Goal: Navigation & Orientation: Find specific page/section

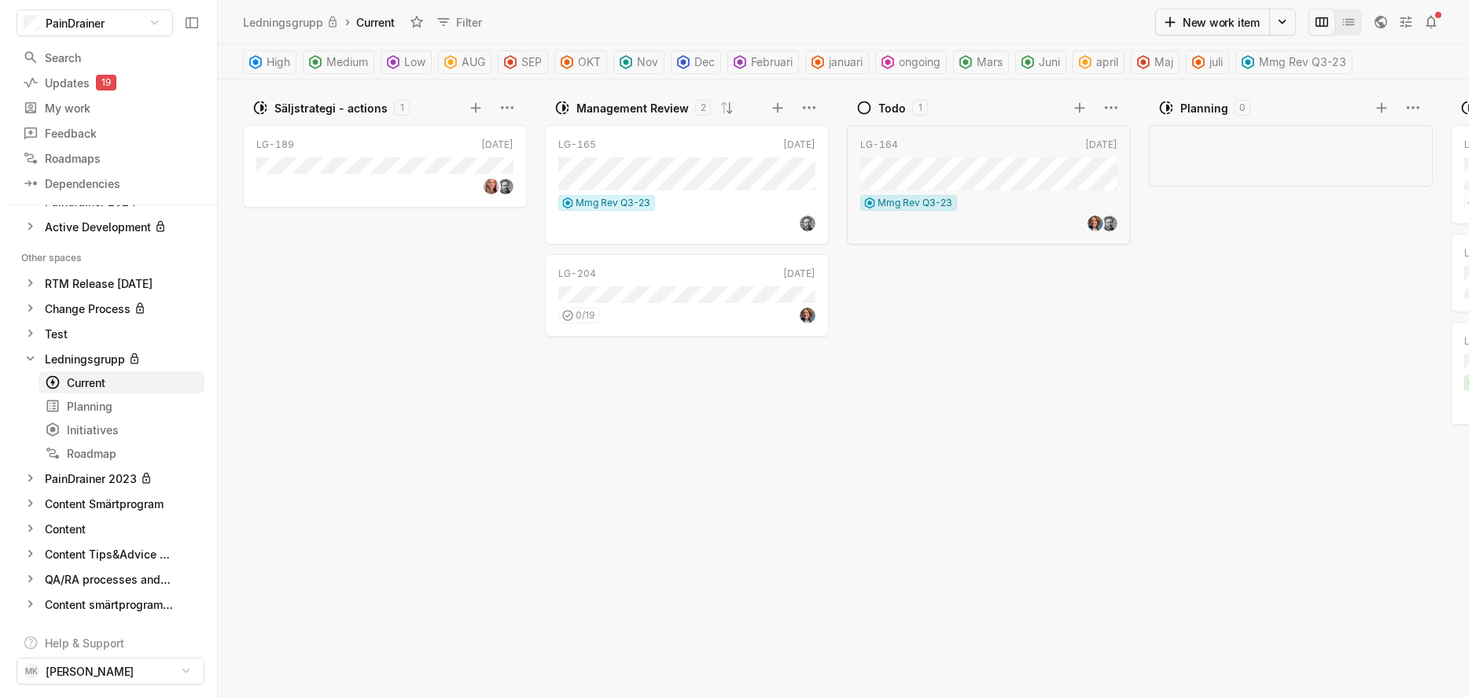
scroll to position [50, 0]
click at [105, 506] on div "Content Smärtprogram" at bounding box center [100, 503] width 119 height 17
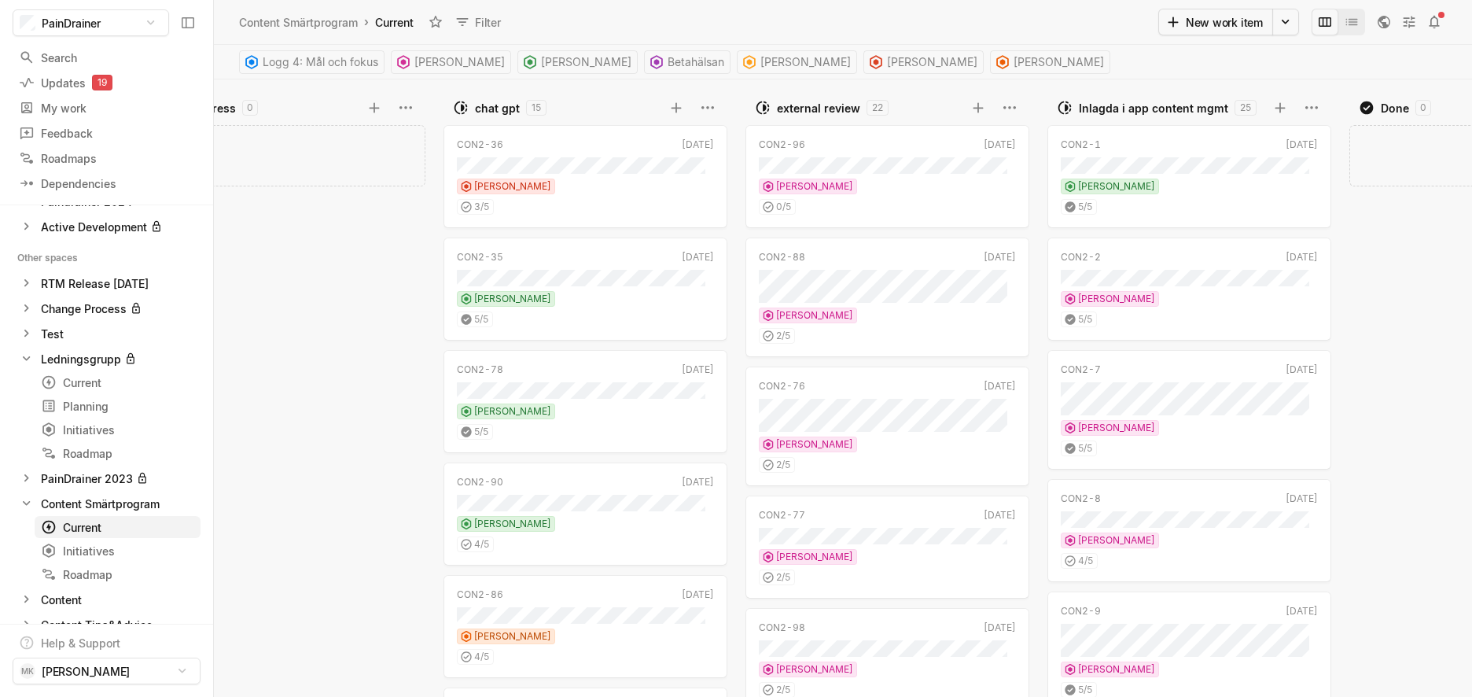
scroll to position [0, 421]
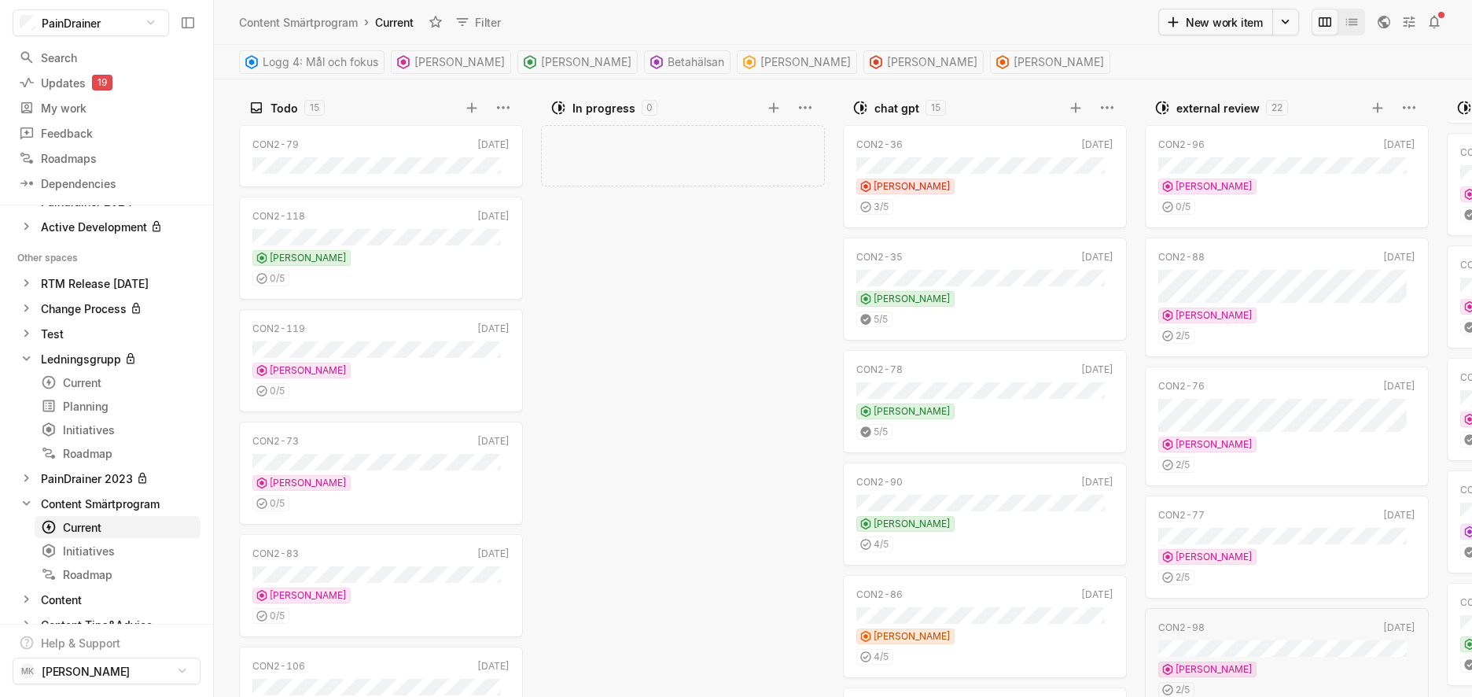
click at [407, 559] on div "CON2-106 Jun '23 [PERSON_NAME] 0 / 5" at bounding box center [381, 697] width 284 height 103
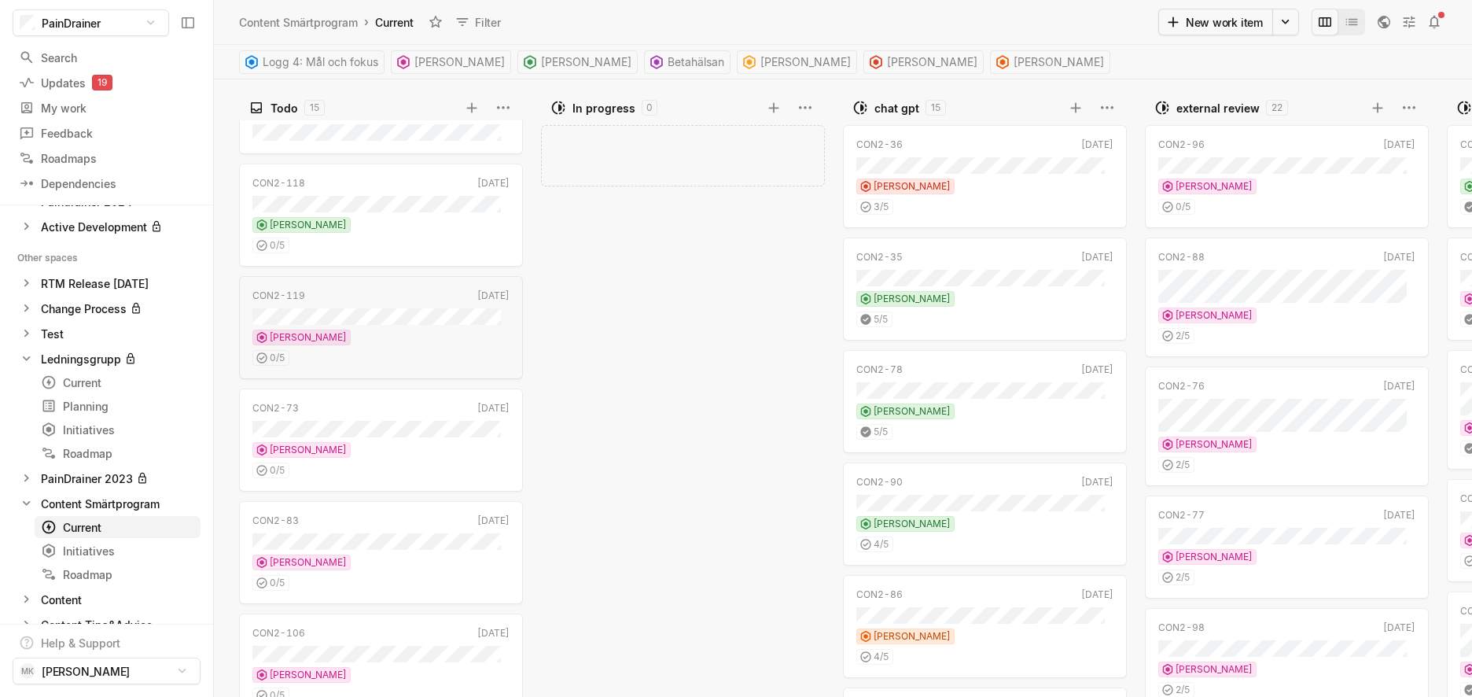
scroll to position [328, 0]
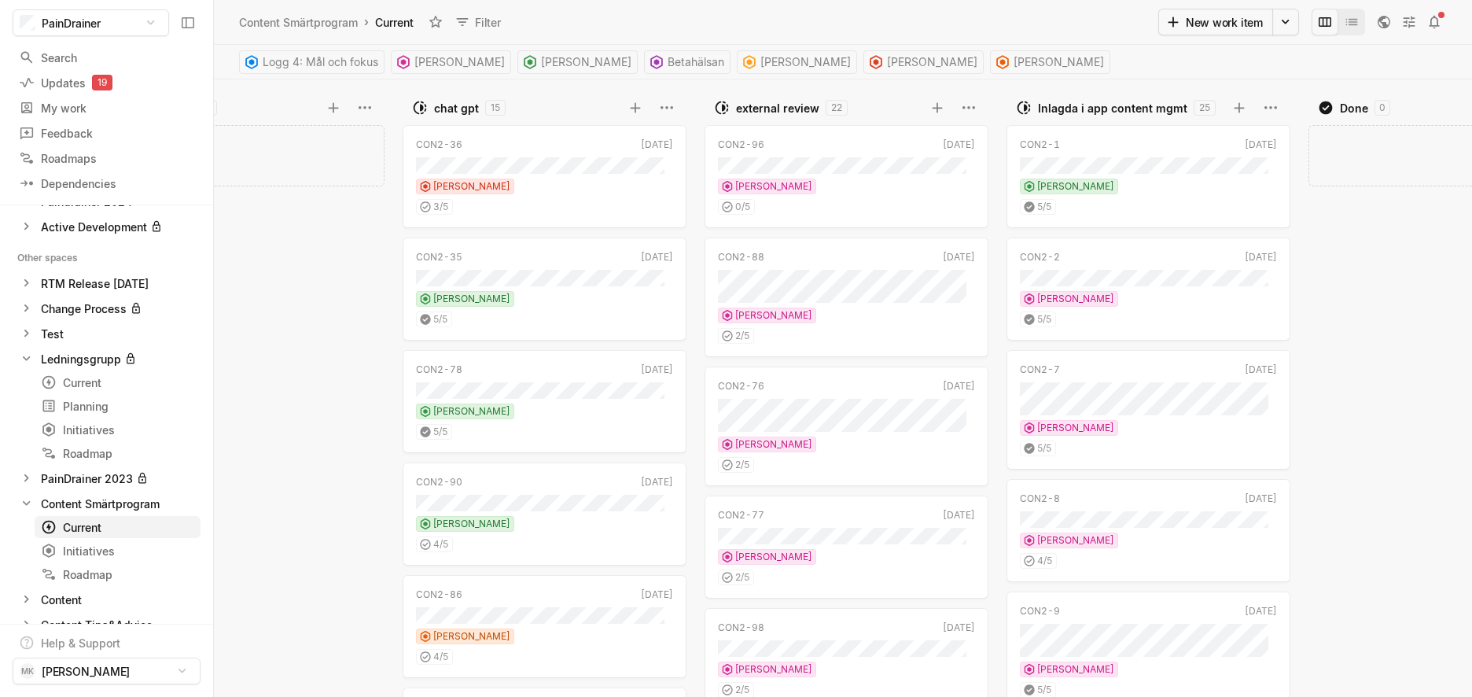
scroll to position [0, 445]
click at [608, 191] on div "[PERSON_NAME]" at bounding box center [539, 187] width 257 height 16
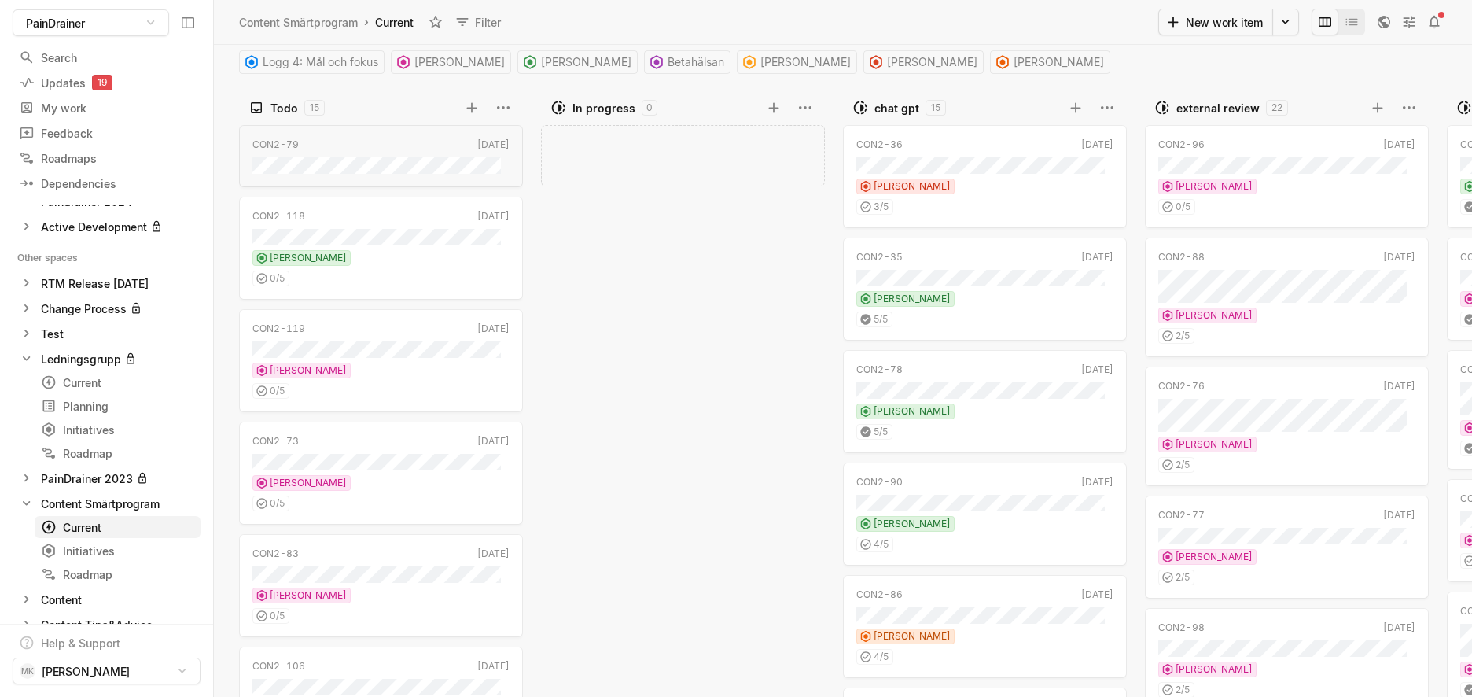
scroll to position [0, 445]
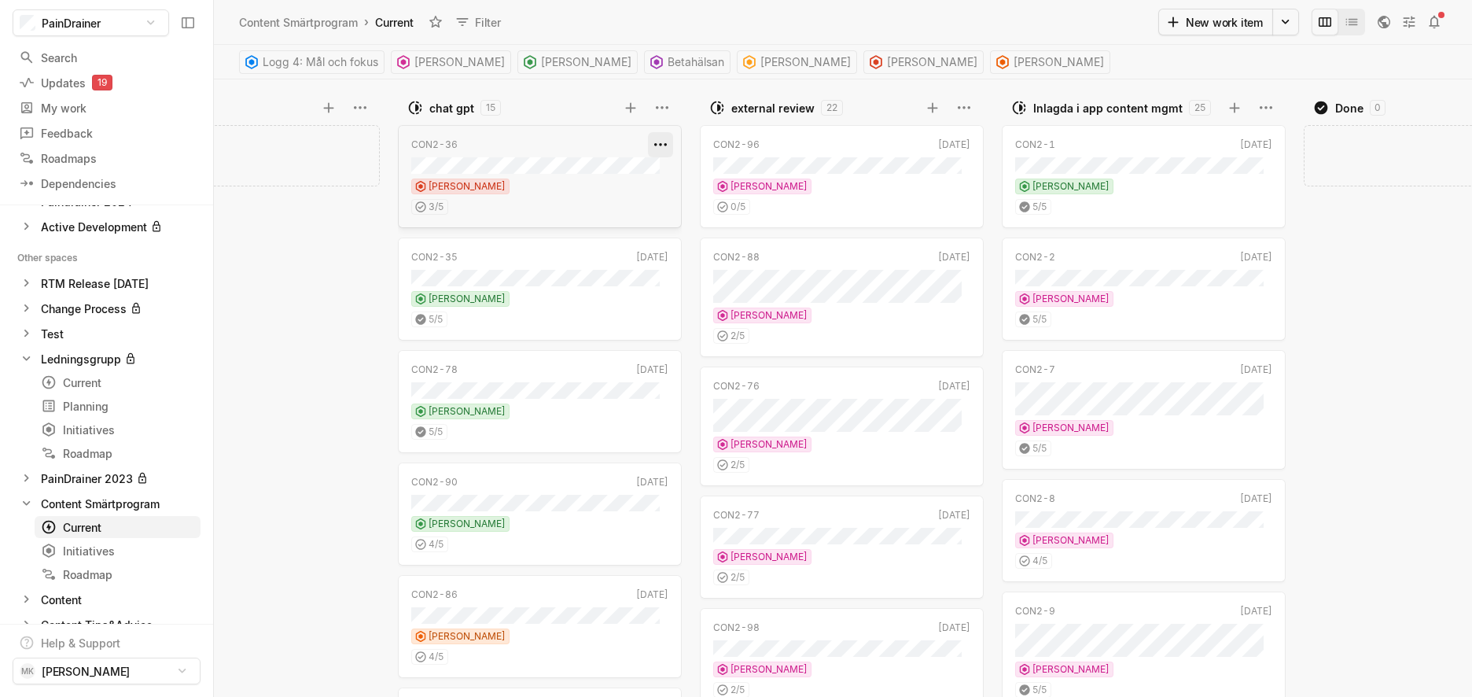
click at [653, 146] on html "PainDrainer Search / Updates 19 g then u My work = Feedback g then f Roadmaps g…" at bounding box center [736, 348] width 1472 height 697
click at [624, 195] on html "PainDrainer Search / Updates 19 g then u My work = Feedback g then f Roadmaps g…" at bounding box center [736, 348] width 1472 height 697
click at [624, 195] on div "3 / 5" at bounding box center [539, 204] width 257 height 20
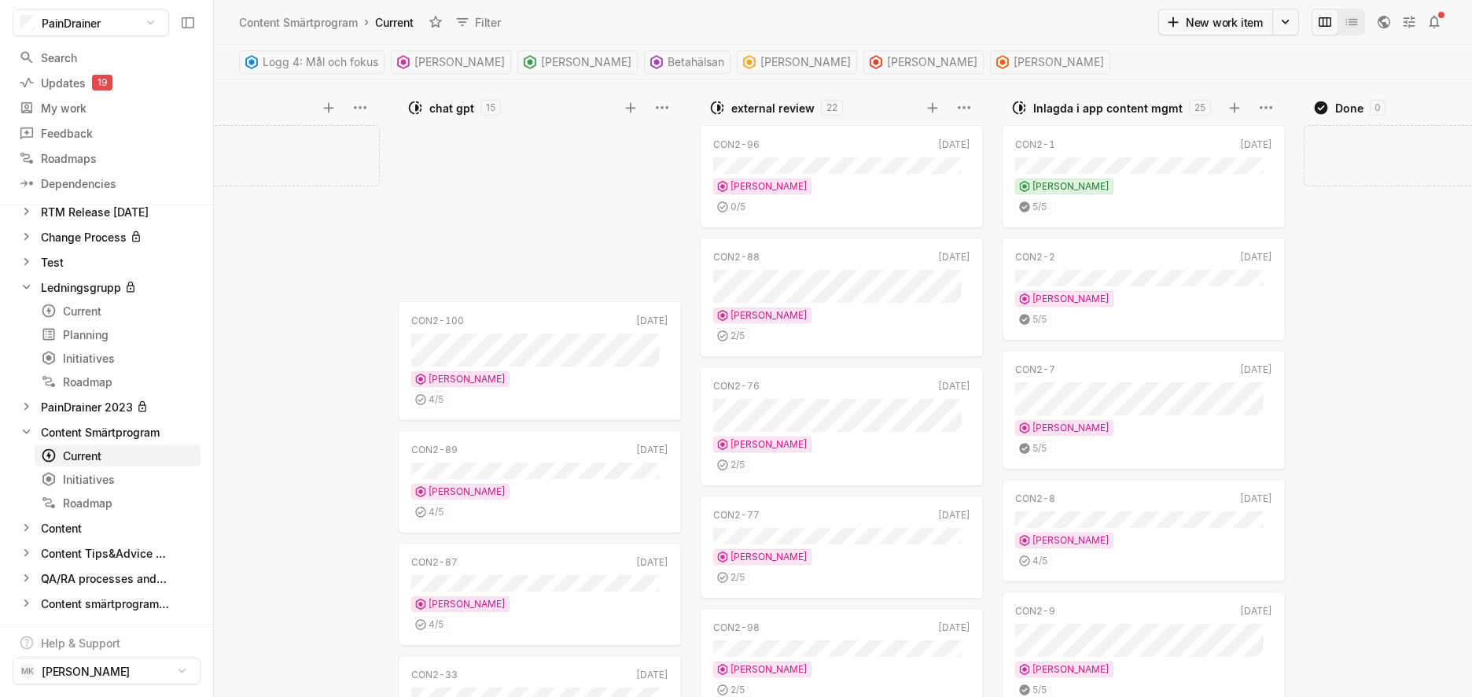
scroll to position [1166, 0]
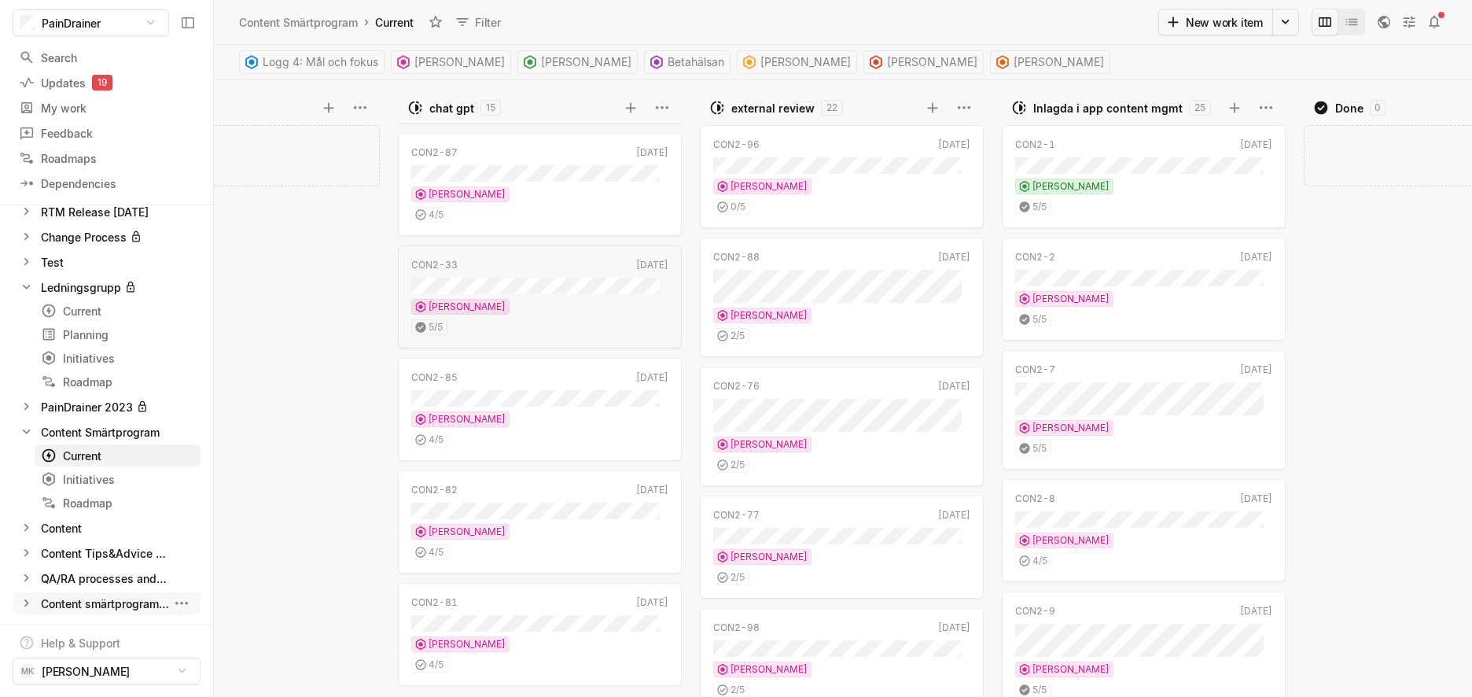
click at [74, 559] on div "Content smärtprogram US" at bounding box center [105, 603] width 128 height 17
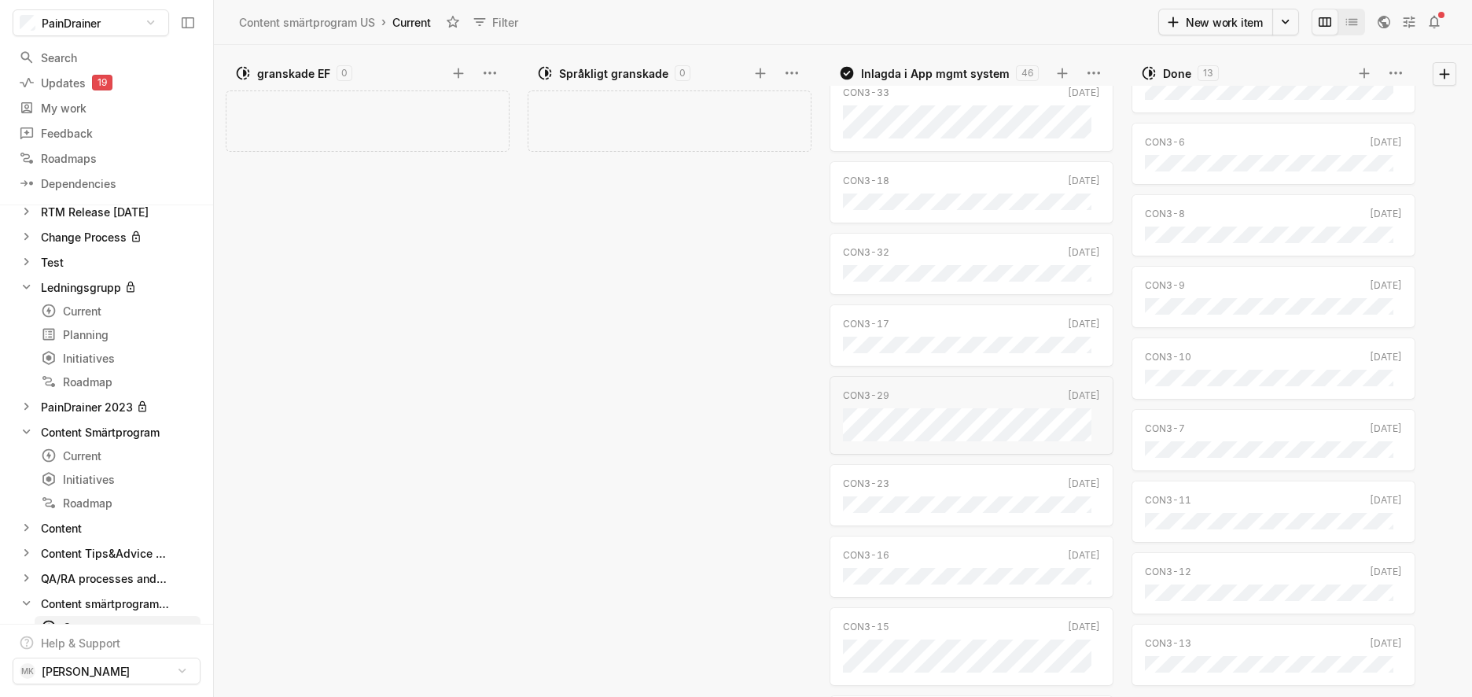
scroll to position [3183, 0]
drag, startPoint x: 720, startPoint y: 330, endPoint x: 450, endPoint y: 330, distance: 270.5
click at [450, 330] on div "Översätta i KM 0 Add work item granskade EF 0 Add work item Språkligt granskade…" at bounding box center [843, 371] width 1258 height 652
drag, startPoint x: 574, startPoint y: 687, endPoint x: 370, endPoint y: 668, distance: 204.6
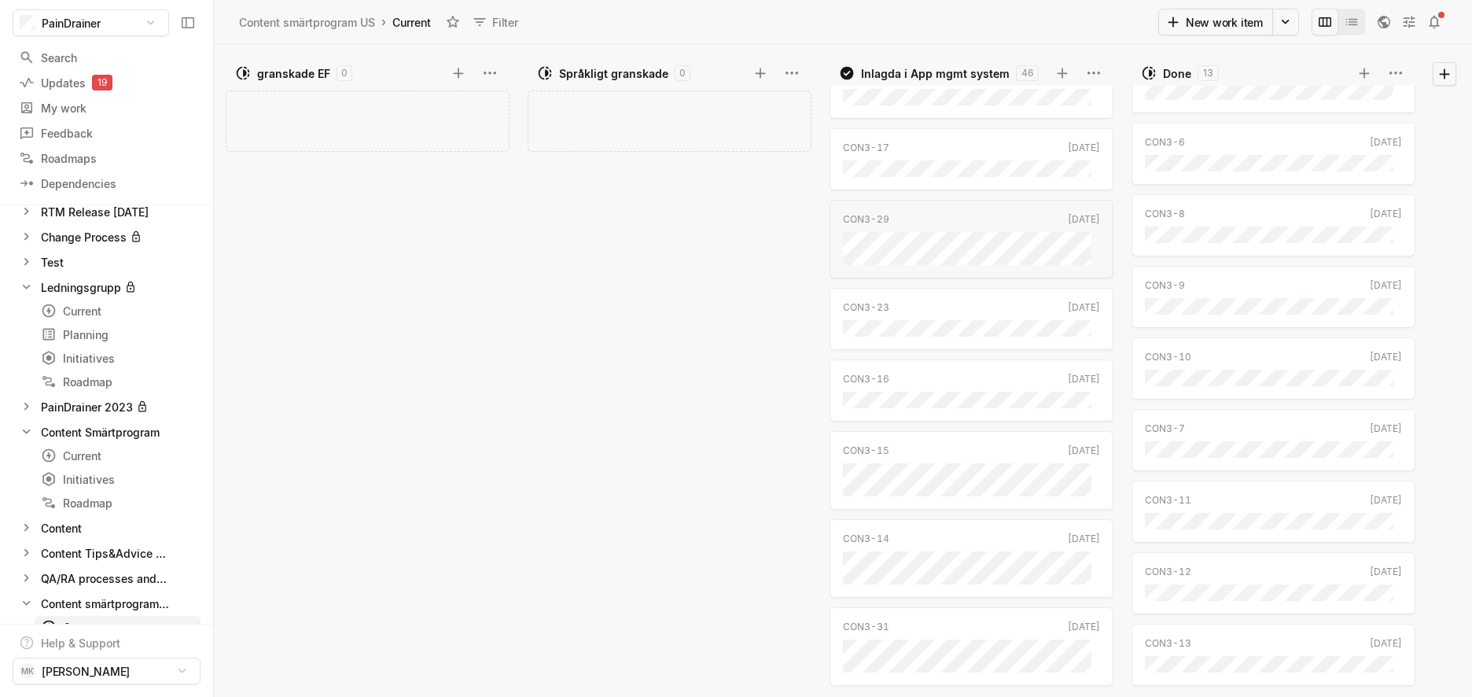
click at [371, 559] on div "Översätta i KM 0 Add work item granskade EF 0 Add work item Språkligt granskade…" at bounding box center [843, 371] width 1258 height 652
click at [940, 103] on div "CON3-60" at bounding box center [961, 110] width 237 height 14
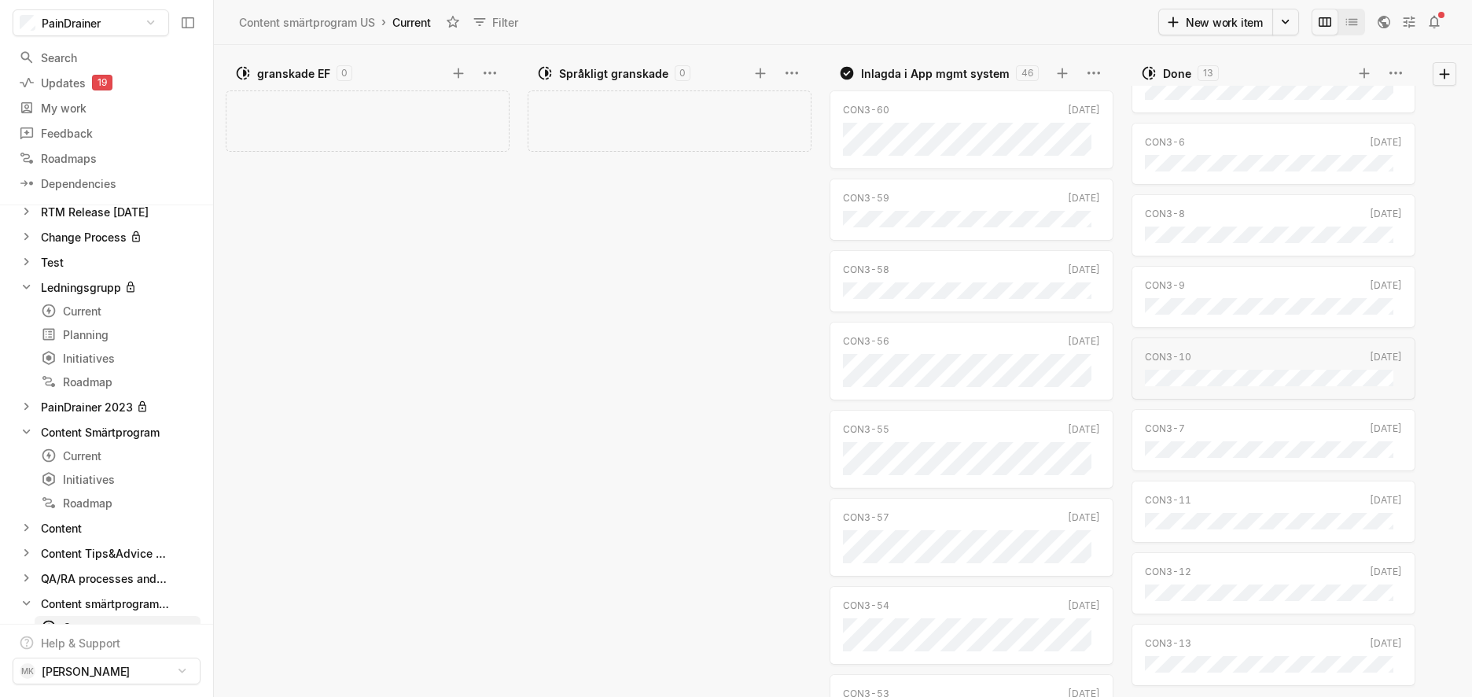
drag, startPoint x: 1448, startPoint y: 680, endPoint x: 1448, endPoint y: 558, distance: 121.9
click at [1132, 558] on div at bounding box center [1438, 378] width 36 height 635
drag, startPoint x: 1410, startPoint y: 677, endPoint x: 1406, endPoint y: 484, distance: 193.5
click at [1132, 484] on div "CON3-4 Dec '23 CON3-5 Dec '23 CON3-6 Dec '23 CON3-8 Dec '23 CON3-9 Dec '23 CON3…" at bounding box center [1277, 391] width 291 height 611
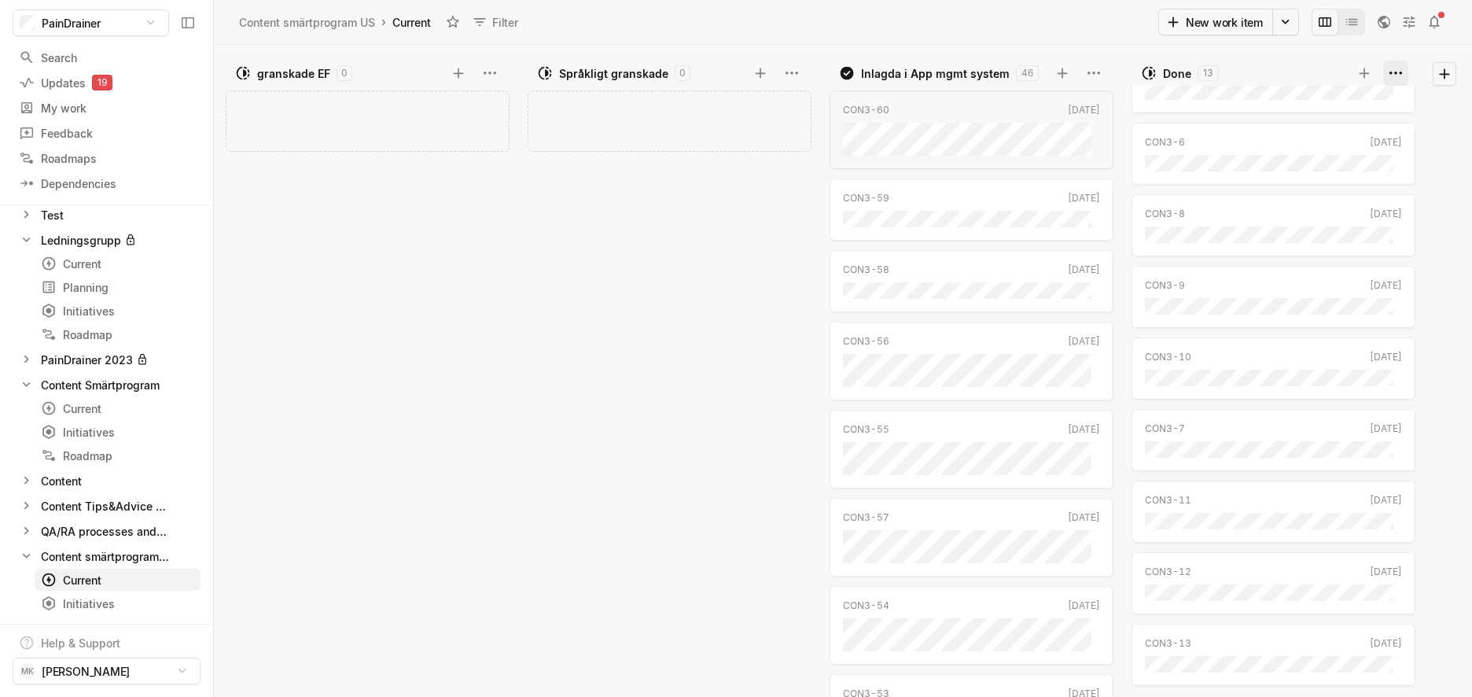
click at [1132, 75] on html "PainDrainer Search / Updates 19 g then u My work = Feedback g then f Roadmaps g…" at bounding box center [736, 348] width 1472 height 697
click at [1132, 204] on html "PainDrainer Search / Updates 19 g then u My work = Feedback g then f Roadmaps g…" at bounding box center [736, 348] width 1472 height 697
click at [1132, 21] on icon "button" at bounding box center [1384, 22] width 16 height 16
click at [1132, 23] on icon at bounding box center [1409, 22] width 16 height 16
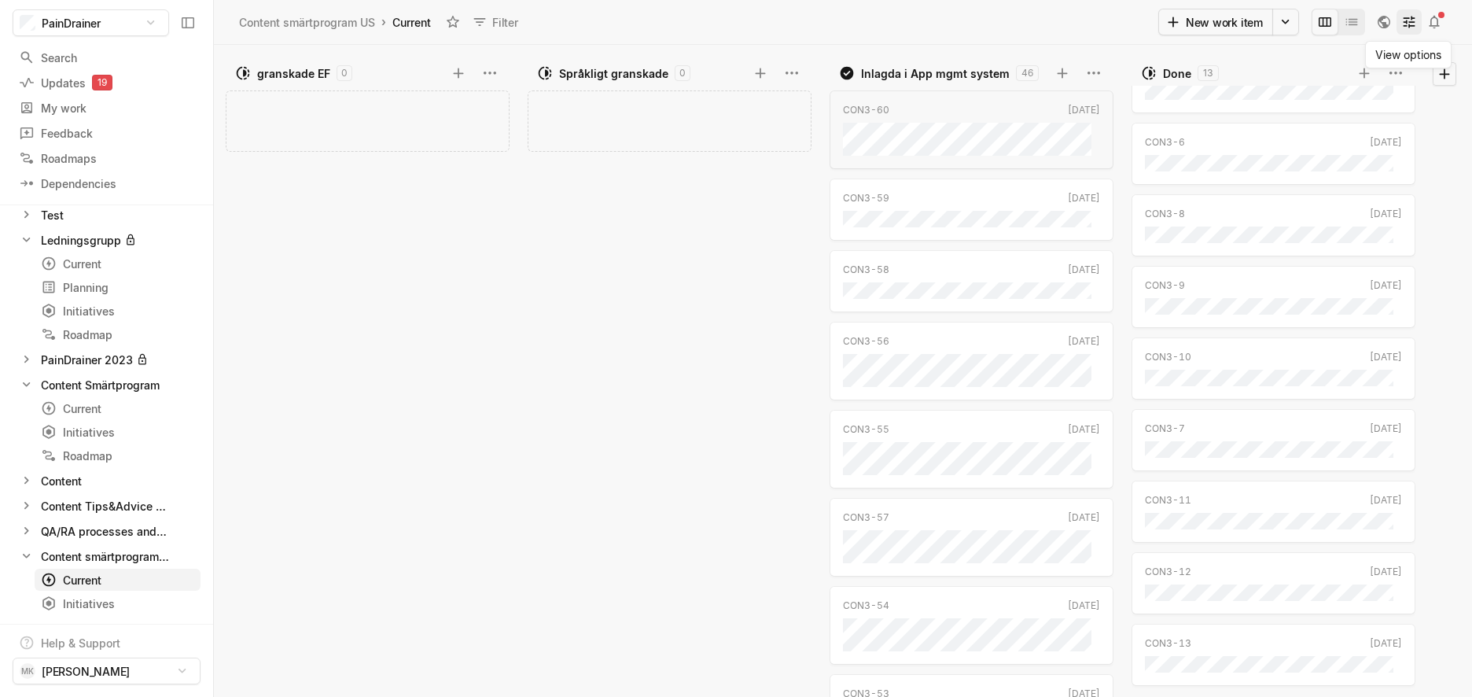
click at [1132, 23] on icon at bounding box center [1409, 22] width 16 height 16
click at [1132, 30] on button at bounding box center [1409, 21] width 25 height 25
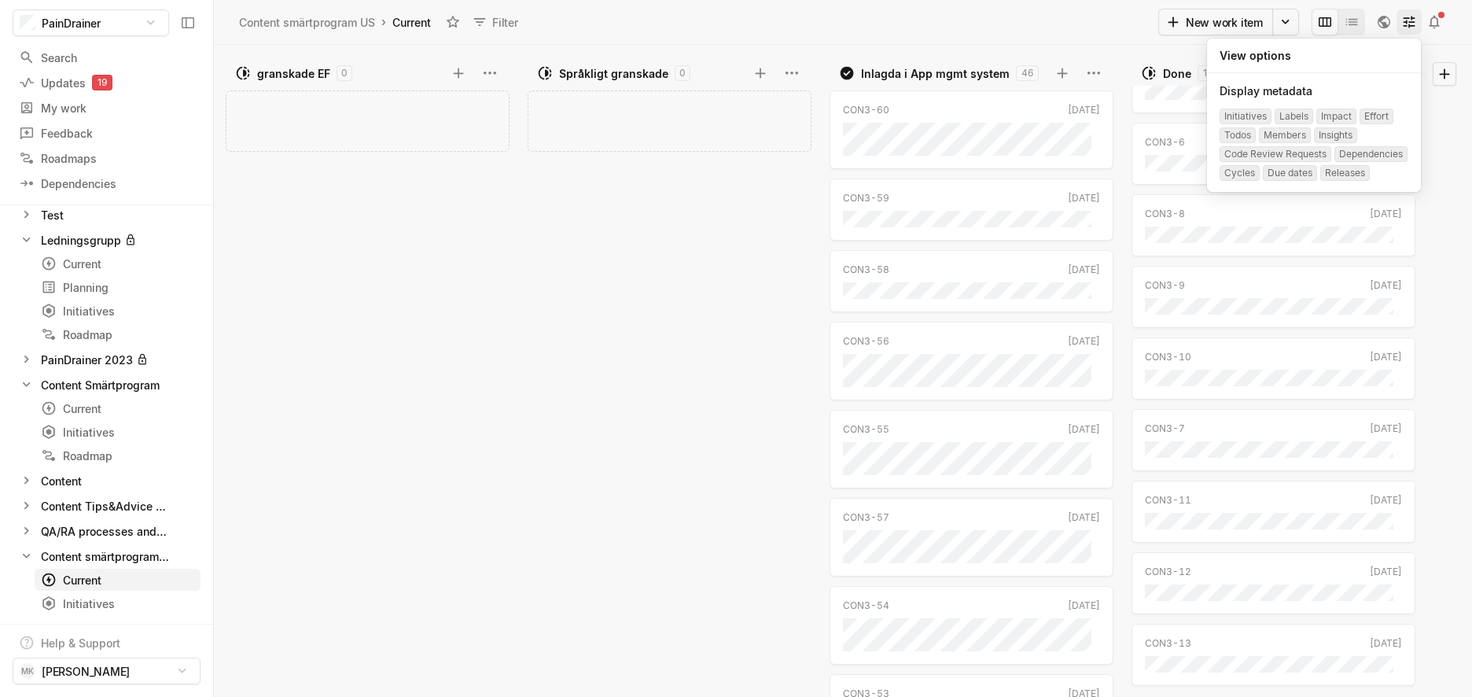
click at [1132, 30] on button at bounding box center [1409, 21] width 25 height 25
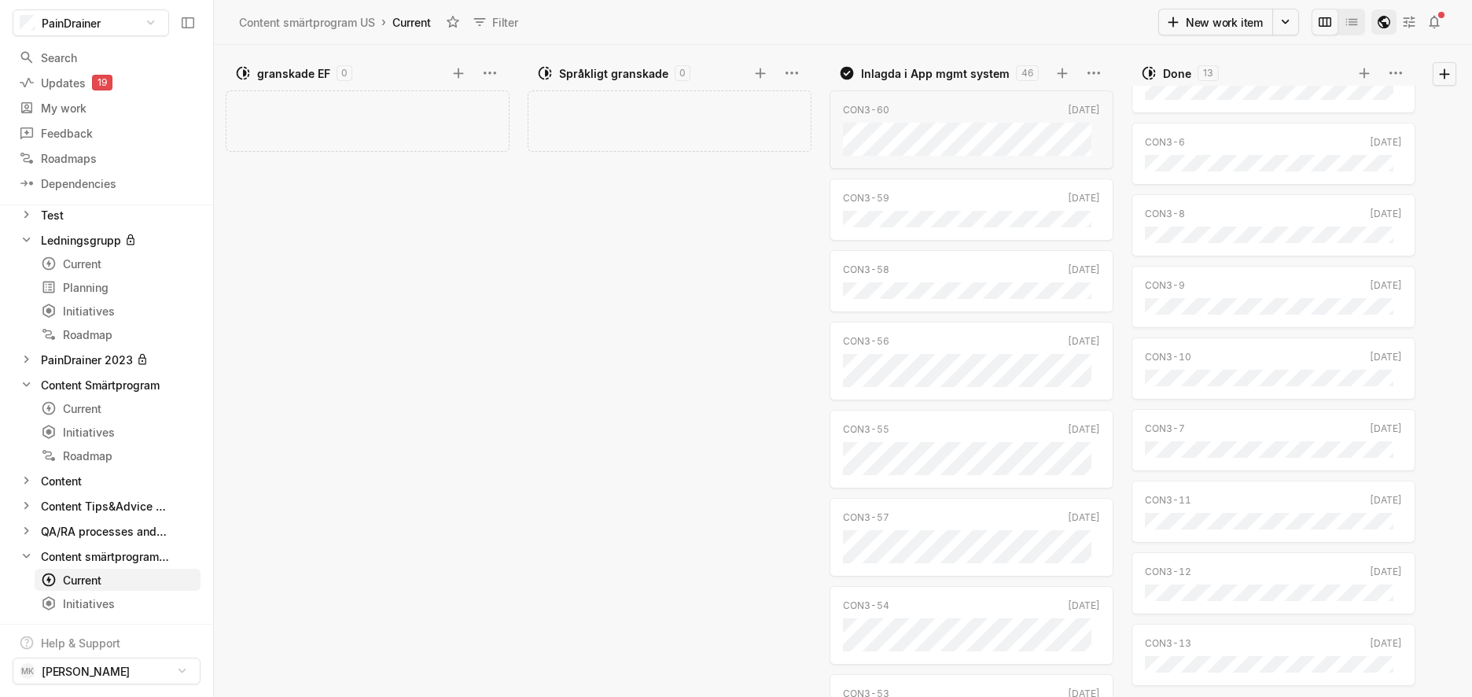
click at [1132, 28] on icon "button" at bounding box center [1384, 22] width 16 height 16
click at [1132, 28] on icon "Change to mode list_view" at bounding box center [1352, 22] width 16 height 16
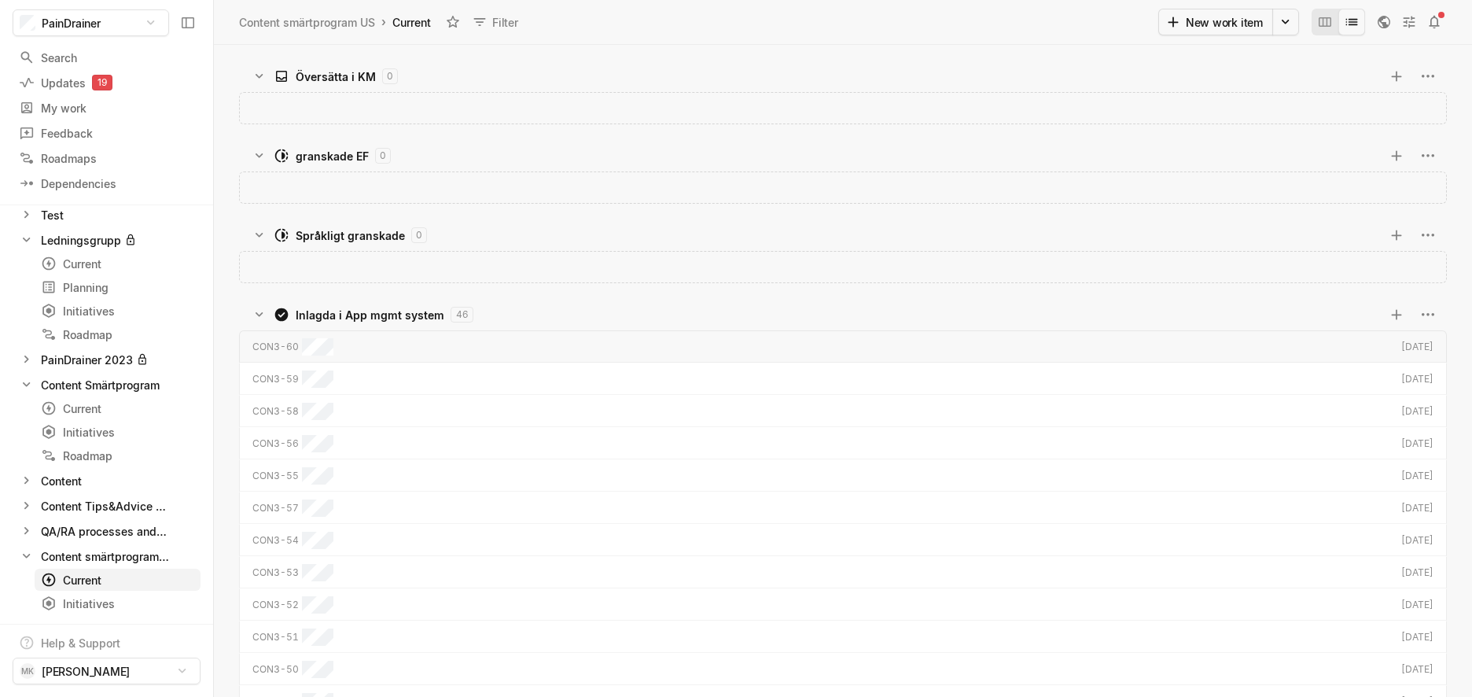
click at [1132, 28] on icon "Change to mode list_view" at bounding box center [1352, 22] width 16 height 16
click at [1132, 28] on icon "Change to mode board_view" at bounding box center [1325, 22] width 16 height 16
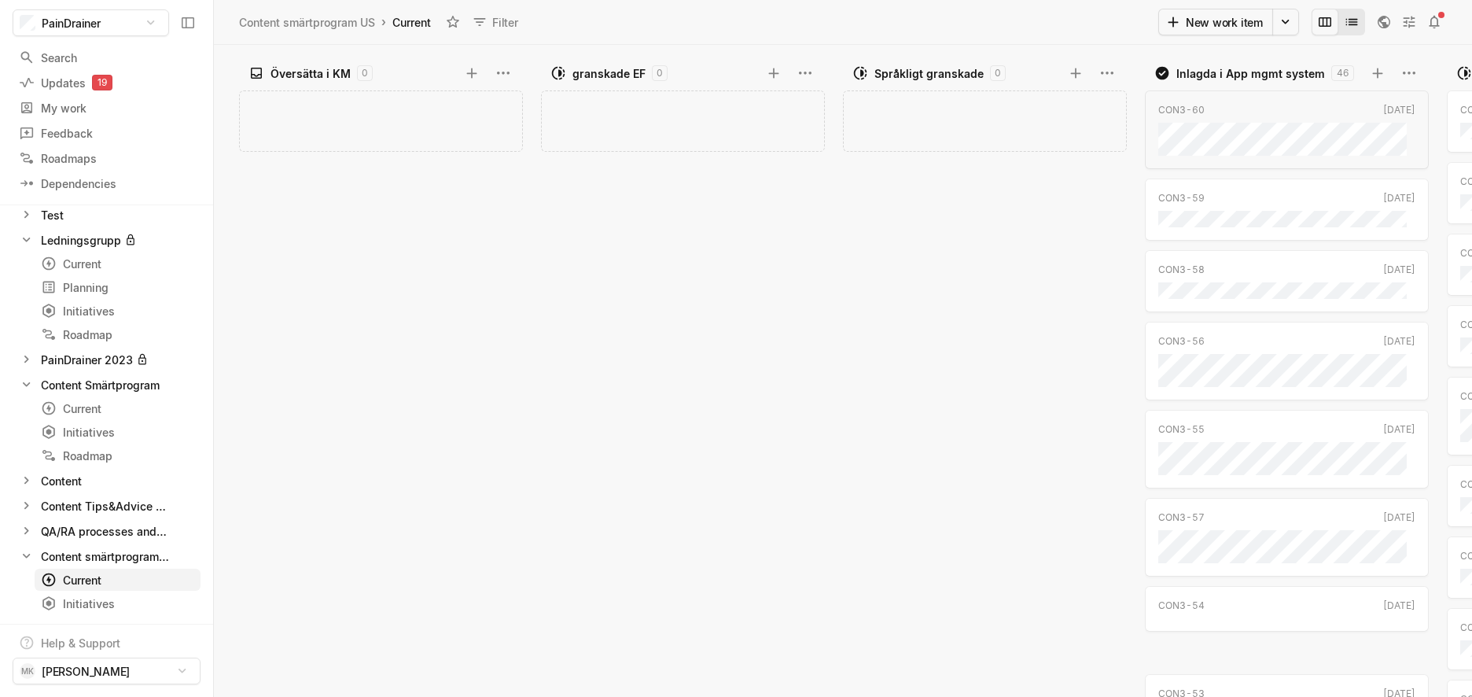
scroll to position [0, 315]
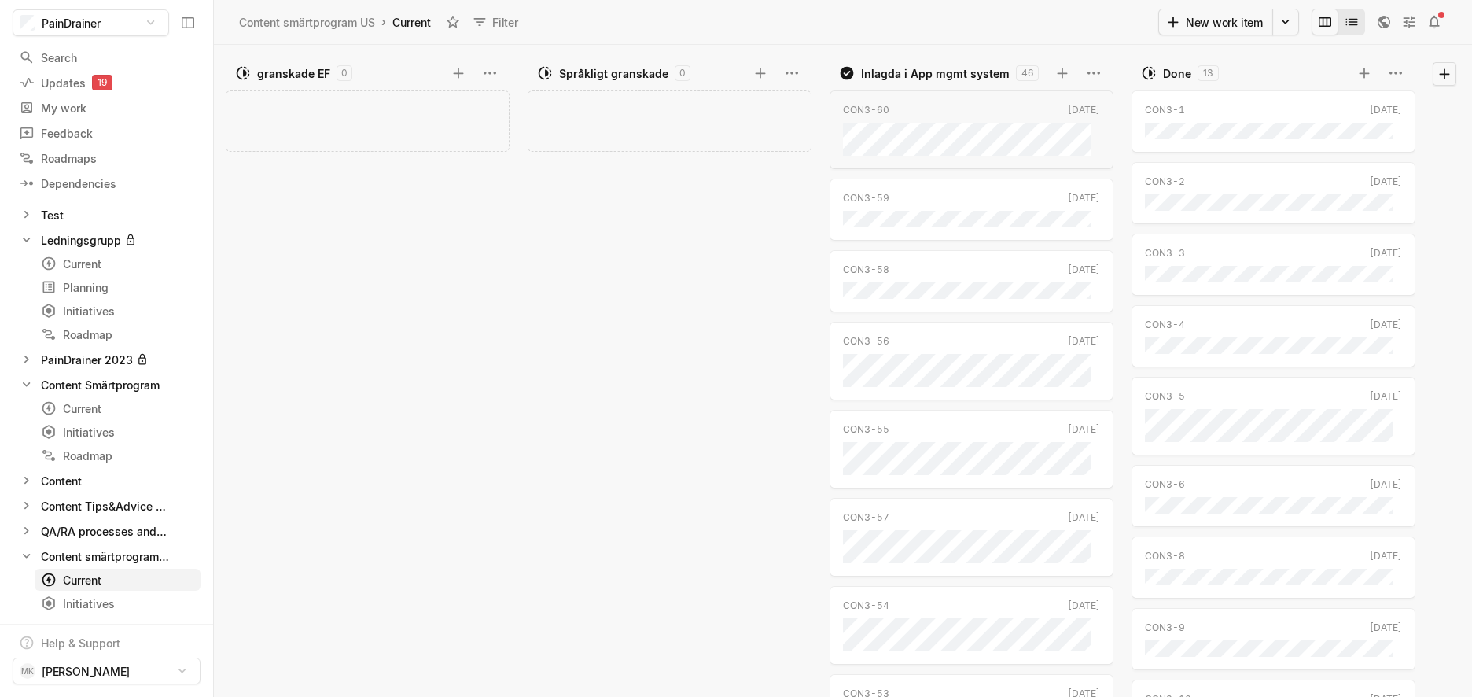
click at [1132, 27] on icon "Change to mode list_view" at bounding box center [1352, 22] width 16 height 16
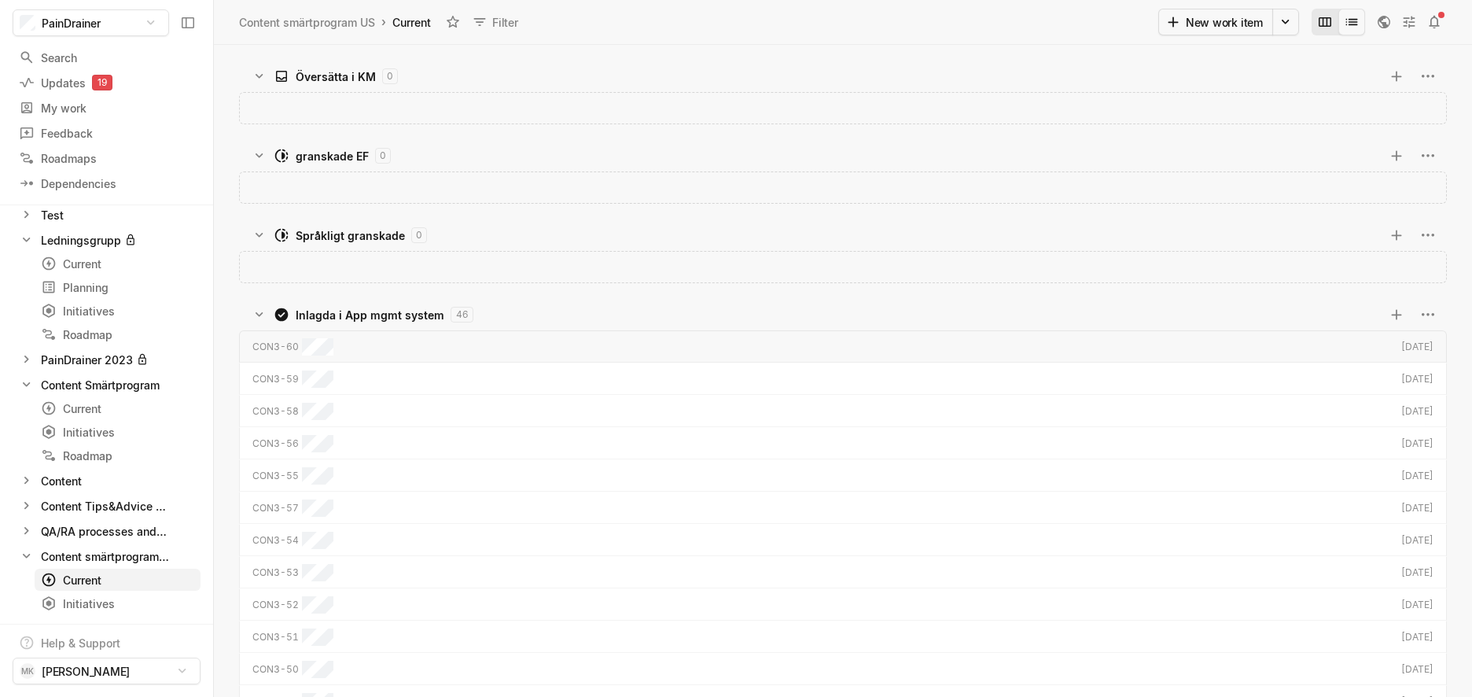
click at [1132, 27] on icon "Change to mode list_view" at bounding box center [1352, 22] width 16 height 16
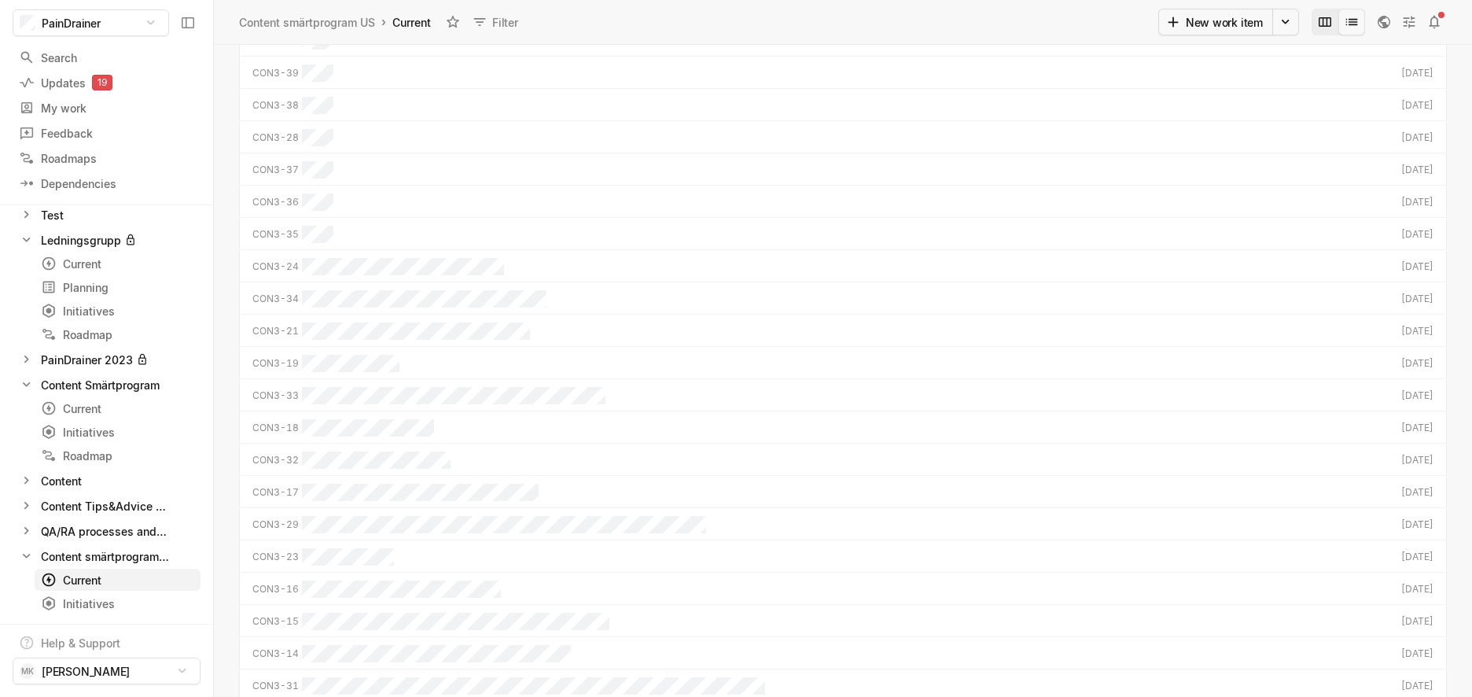
scroll to position [1608, 0]
